Goal: Task Accomplishment & Management: Use online tool/utility

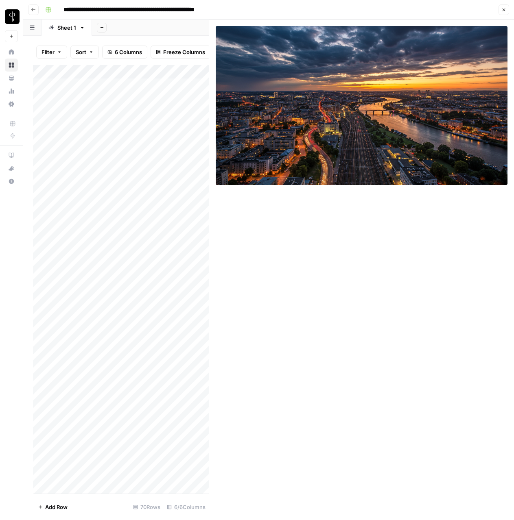
click at [505, 14] on button "Close" at bounding box center [503, 9] width 11 height 11
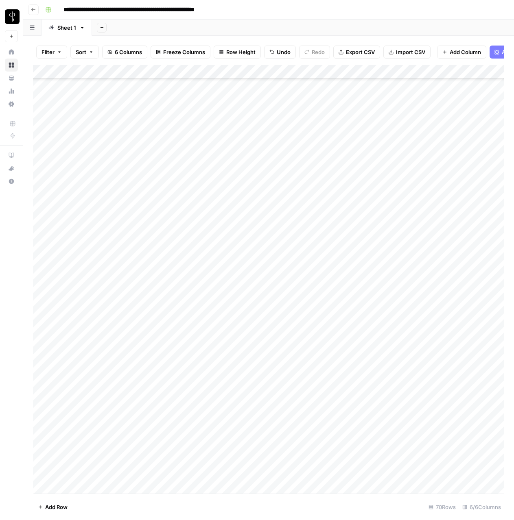
scroll to position [566, 0]
click at [107, 484] on div "Add Column" at bounding box center [268, 279] width 471 height 429
type input "**********"
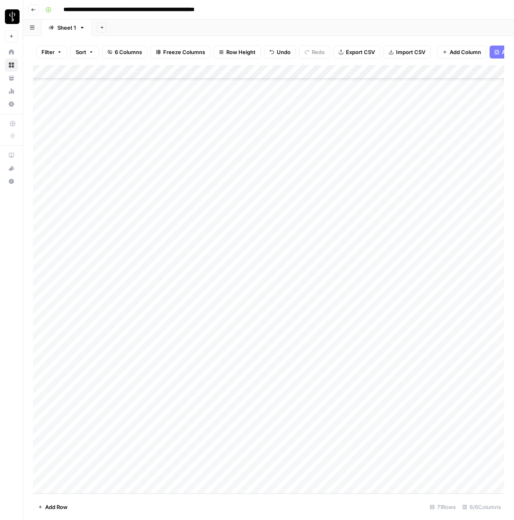
click at [210, 470] on div "Add Column" at bounding box center [268, 279] width 471 height 429
click at [241, 457] on div "Add Column" at bounding box center [268, 279] width 471 height 429
click at [239, 430] on div "Add Column" at bounding box center [268, 279] width 471 height 429
click at [238, 373] on div "Add Column" at bounding box center [268, 279] width 471 height 429
click at [238, 360] on div "Add Column" at bounding box center [268, 279] width 471 height 429
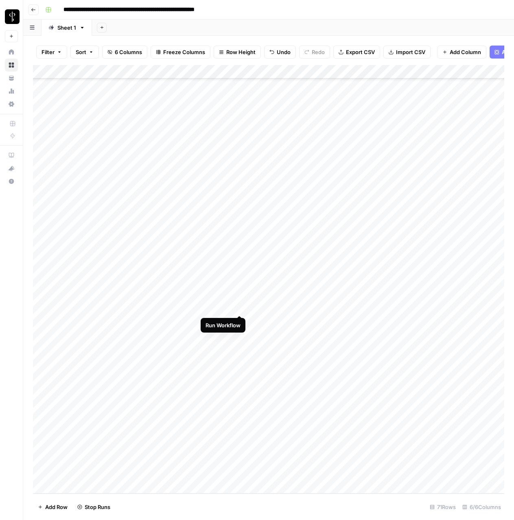
click at [239, 306] on div "Add Column" at bounding box center [268, 279] width 471 height 429
click at [240, 264] on div "Add Column" at bounding box center [268, 279] width 471 height 429
click at [240, 226] on div "Add Column" at bounding box center [268, 279] width 471 height 429
click at [240, 210] on div "Add Column" at bounding box center [268, 279] width 471 height 429
click at [240, 193] on div "Add Column" at bounding box center [268, 279] width 471 height 429
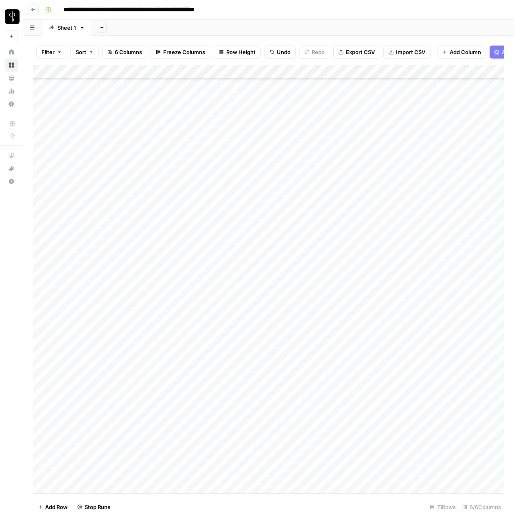
click at [239, 183] on div "Add Column" at bounding box center [268, 279] width 471 height 429
click at [240, 168] on div "Add Column" at bounding box center [268, 279] width 471 height 429
click at [478, 473] on div "Add Column" at bounding box center [268, 279] width 471 height 429
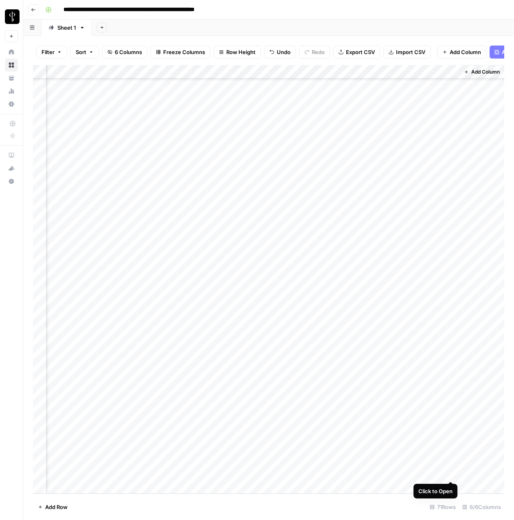
click at [452, 474] on div "Add Column" at bounding box center [268, 279] width 471 height 429
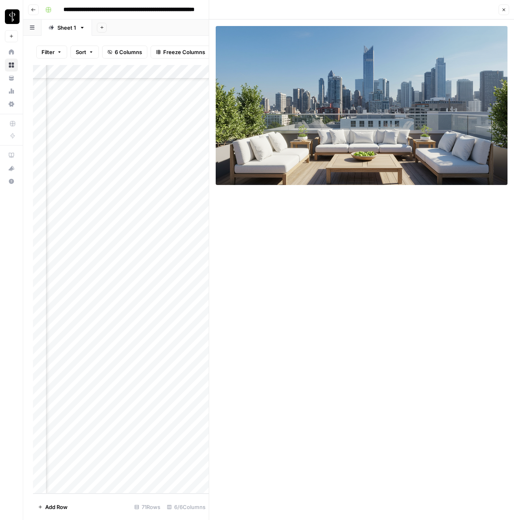
scroll to position [580, 160]
click at [153, 477] on div "Add Column" at bounding box center [121, 279] width 176 height 429
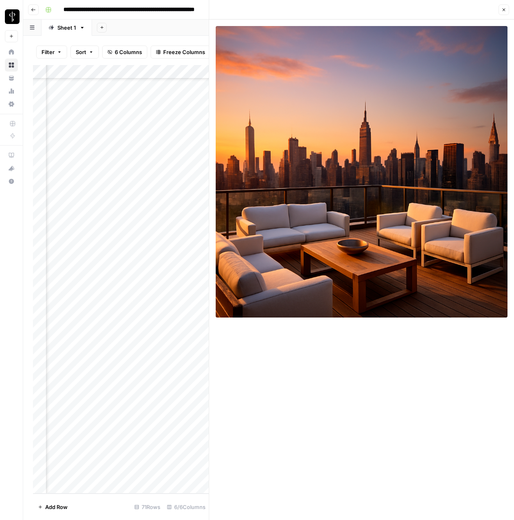
scroll to position [580, 338]
click at [120, 476] on div "Add Column" at bounding box center [121, 279] width 176 height 429
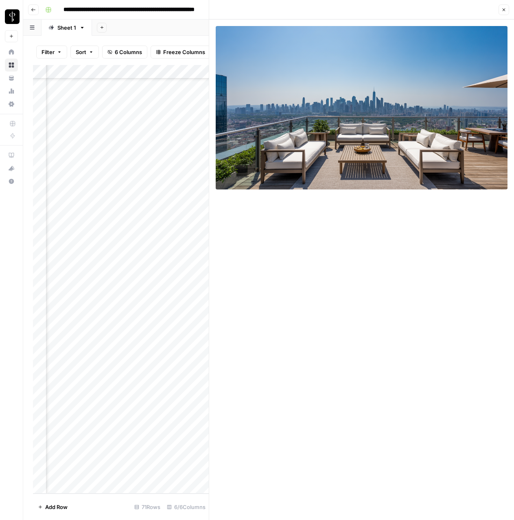
scroll to position [580, 246]
click at [139, 475] on div "Add Column" at bounding box center [121, 279] width 176 height 429
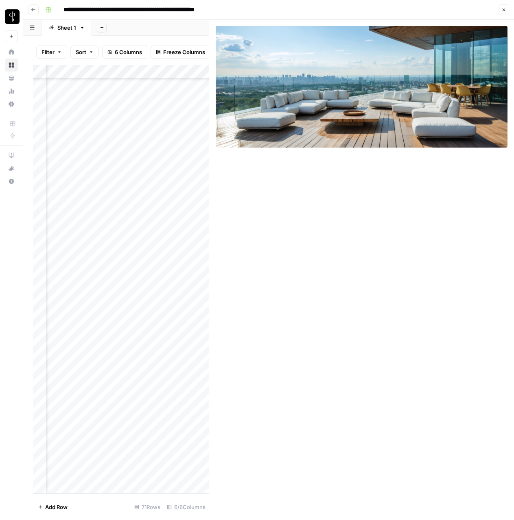
scroll to position [580, 0]
click at [167, 471] on div "Add Column" at bounding box center [121, 279] width 176 height 429
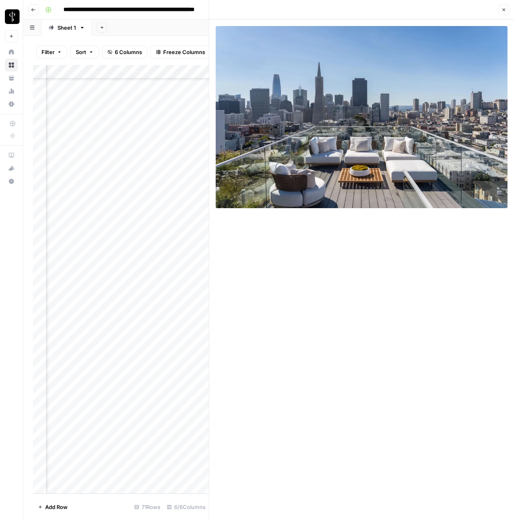
scroll to position [580, 377]
click at [155, 472] on div "Add Column" at bounding box center [121, 279] width 176 height 429
